Goal: Register for event/course

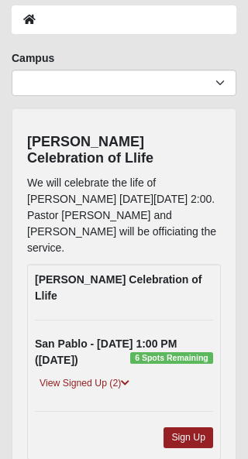
scroll to position [74, 0]
click at [198, 428] on link "Sign Up" at bounding box center [188, 438] width 50 height 21
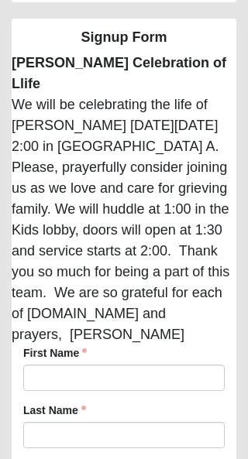
scroll to position [125, 0]
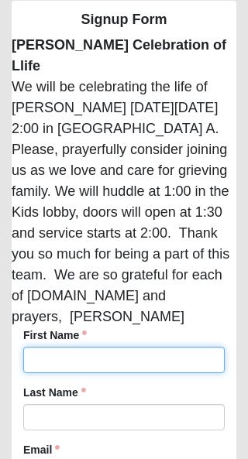
click at [91, 347] on input "First Name" at bounding box center [123, 360] width 201 height 26
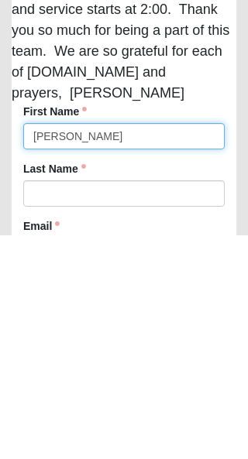
type input "[PERSON_NAME]"
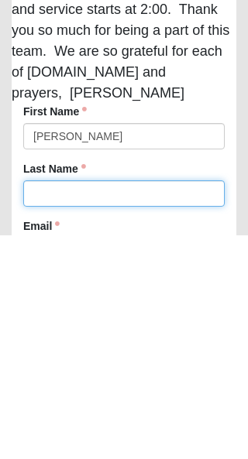
click at [72, 404] on input "Last Name" at bounding box center [123, 417] width 201 height 26
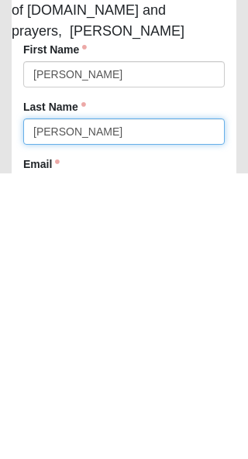
type input "[PERSON_NAME]"
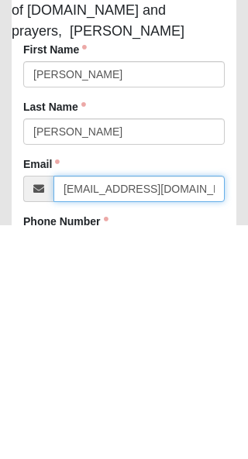
scroll to position [198, 0]
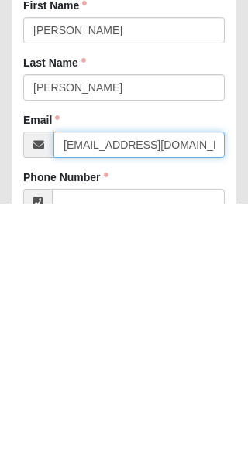
type input "[EMAIL_ADDRESS][DOMAIN_NAME]"
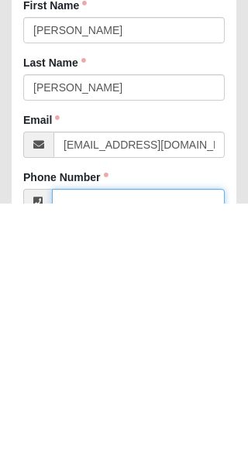
click at [104, 445] on input "Phone Number" at bounding box center [138, 458] width 173 height 26
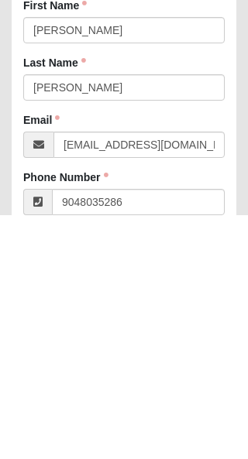
type input "[PHONE_NUMBER]"
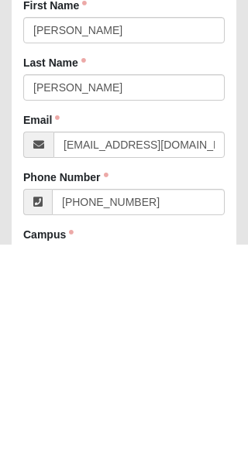
scroll to position [434, 0]
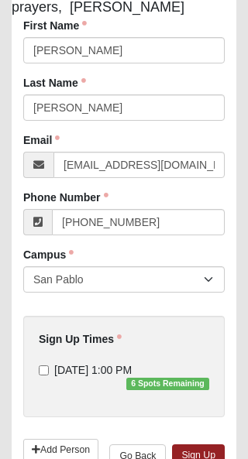
click at [49, 366] on input "[DATE] 1:00 PM 6 Spots Remaining" at bounding box center [44, 371] width 10 height 10
checkbox input "true"
click at [207, 445] on link "Sign Up" at bounding box center [198, 456] width 53 height 22
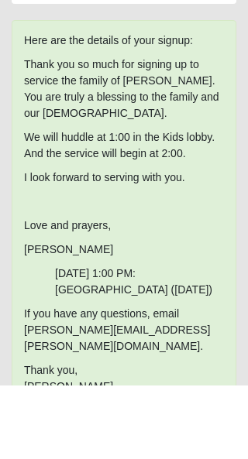
scroll to position [103, 0]
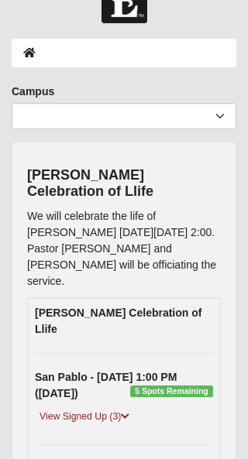
scroll to position [74, 0]
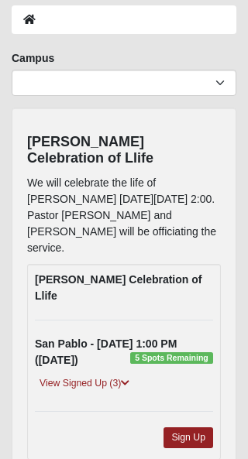
click at [110, 376] on link "View Signed Up (3)" at bounding box center [84, 384] width 99 height 16
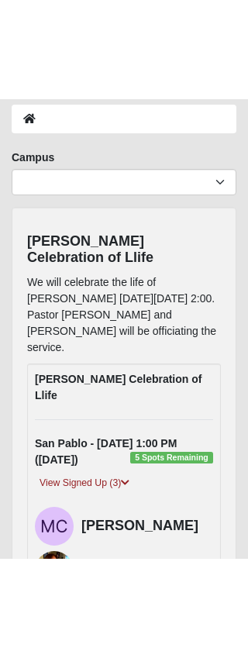
scroll to position [0, 0]
